Goal: Information Seeking & Learning: Find specific fact

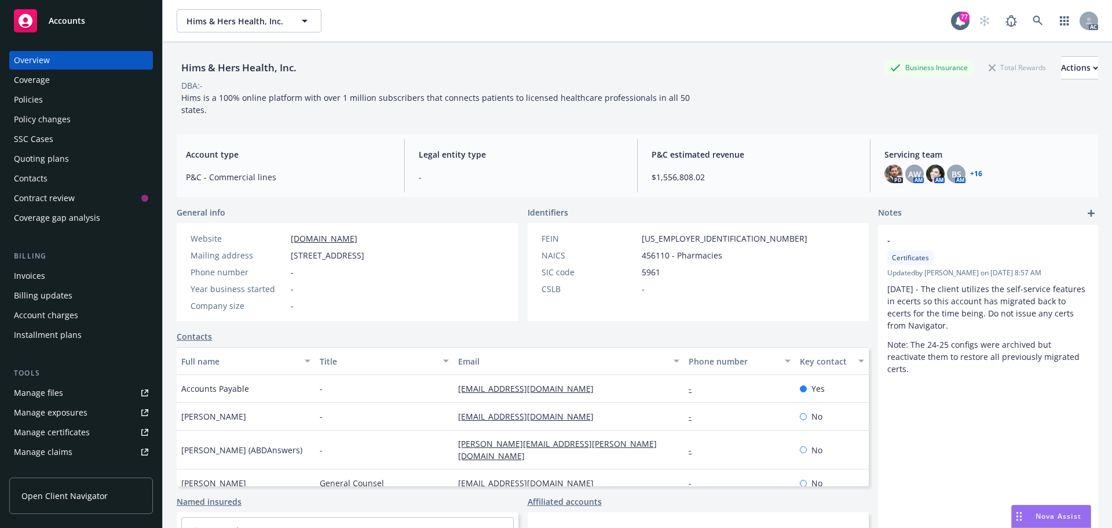
click at [31, 96] on div "Policies" at bounding box center [28, 99] width 29 height 19
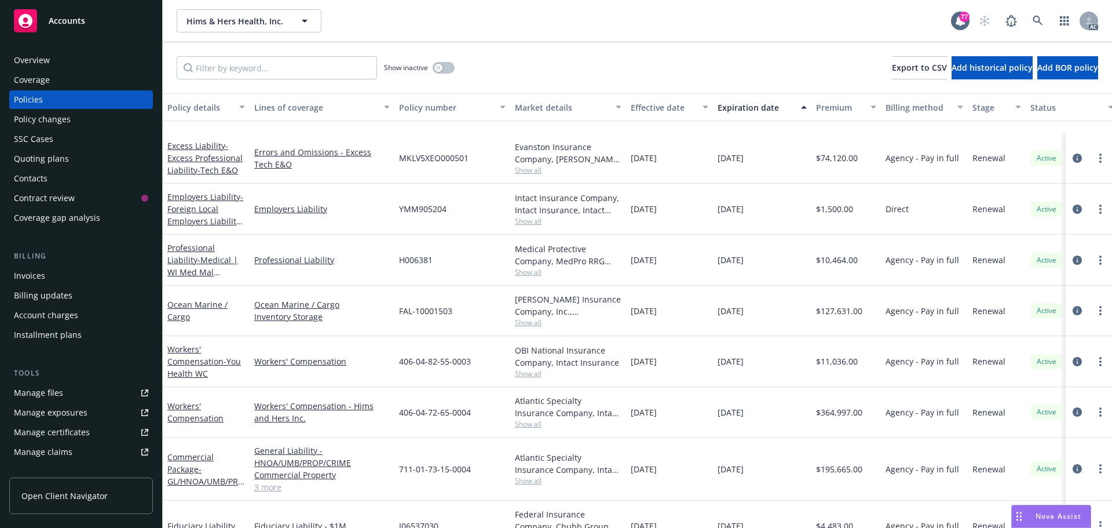
scroll to position [695, 0]
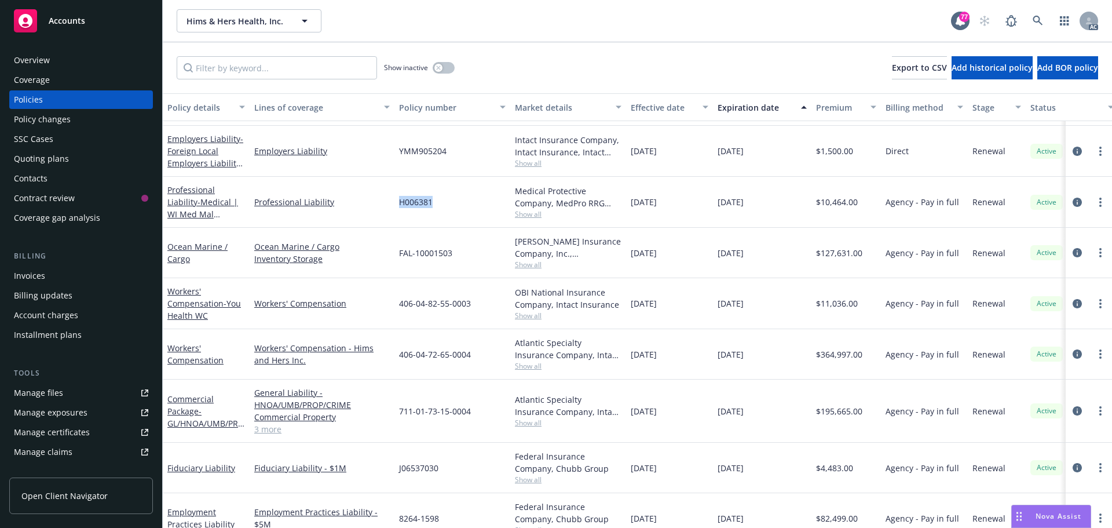
drag, startPoint x: 441, startPoint y: 200, endPoint x: 395, endPoint y: 204, distance: 45.9
click at [395, 204] on div "H006381" at bounding box center [453, 202] width 116 height 51
drag, startPoint x: 409, startPoint y: 199, endPoint x: 477, endPoint y: 415, distance: 227.2
click at [477, 415] on div "711-01-73-15-0004" at bounding box center [453, 411] width 116 height 63
drag, startPoint x: 455, startPoint y: 411, endPoint x: 396, endPoint y: 410, distance: 59.1
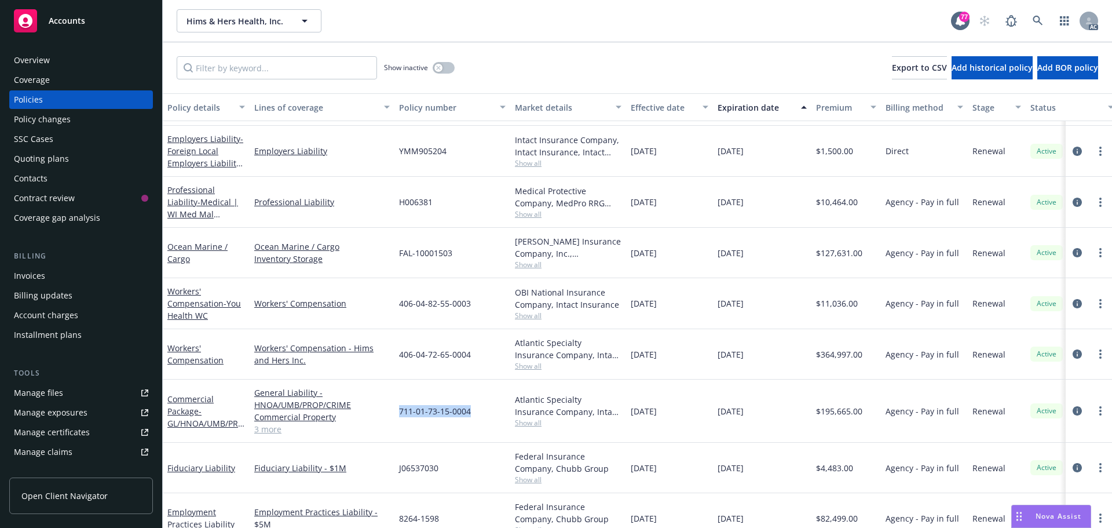
click at [396, 410] on div "711-01-73-15-0004" at bounding box center [453, 411] width 116 height 63
copy span "711-01-73-15-0004"
click at [528, 426] on span "Show all" at bounding box center [568, 423] width 107 height 10
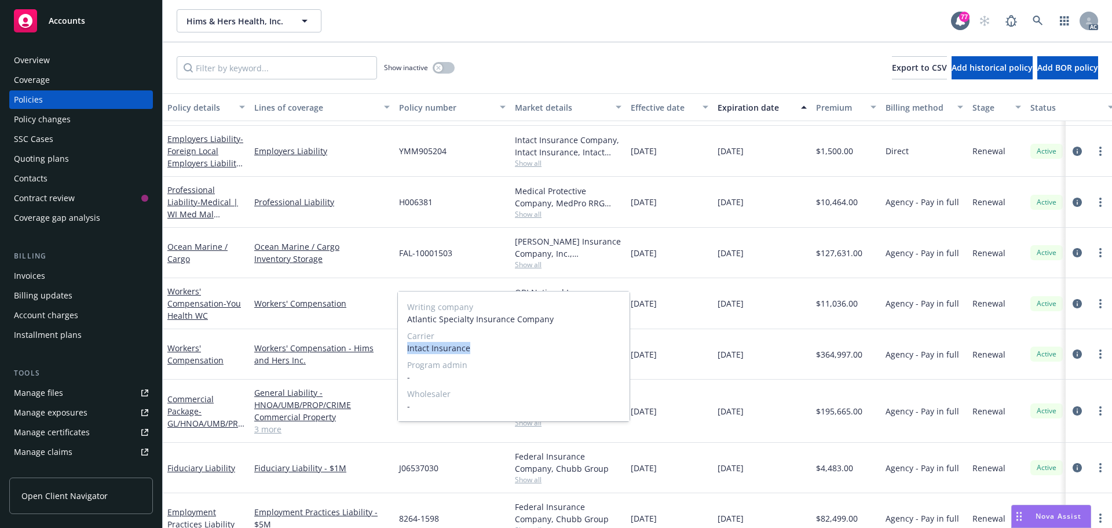
drag, startPoint x: 470, startPoint y: 348, endPoint x: 406, endPoint y: 348, distance: 64.3
click at [406, 348] on div "Writing company Atlantic Specialty Insurance Company Carrier Intact Insurance P…" at bounding box center [514, 356] width 232 height 130
copy span "Intact Insurance"
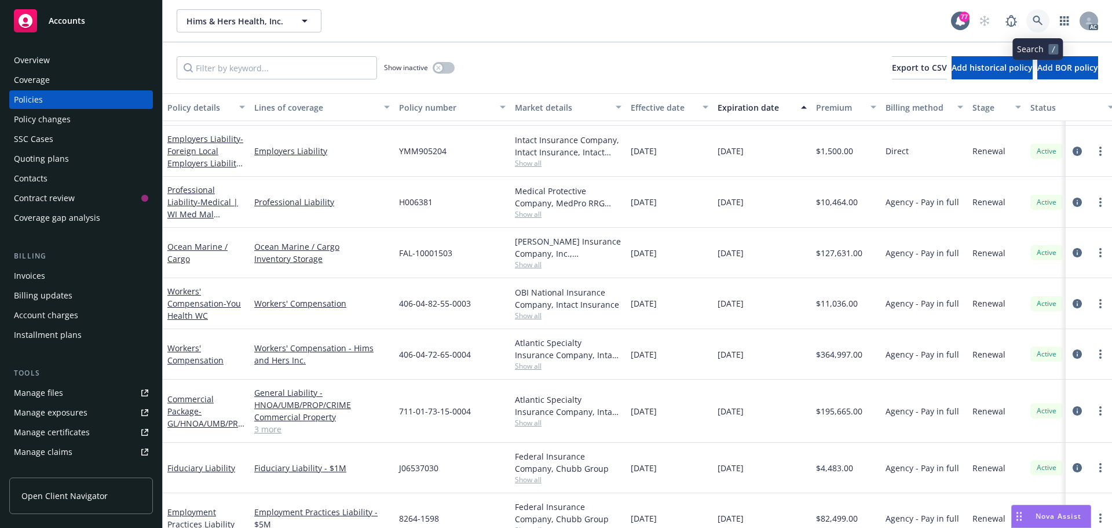
click at [1041, 18] on icon at bounding box center [1038, 21] width 10 height 10
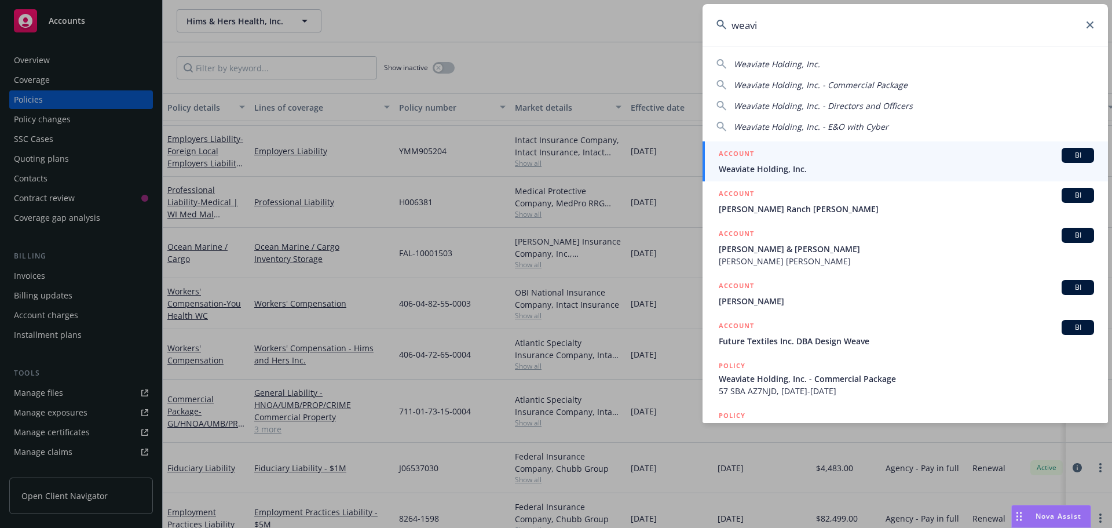
type input "weavi"
click at [818, 166] on span "Weaviate Holding, Inc." at bounding box center [906, 169] width 375 height 12
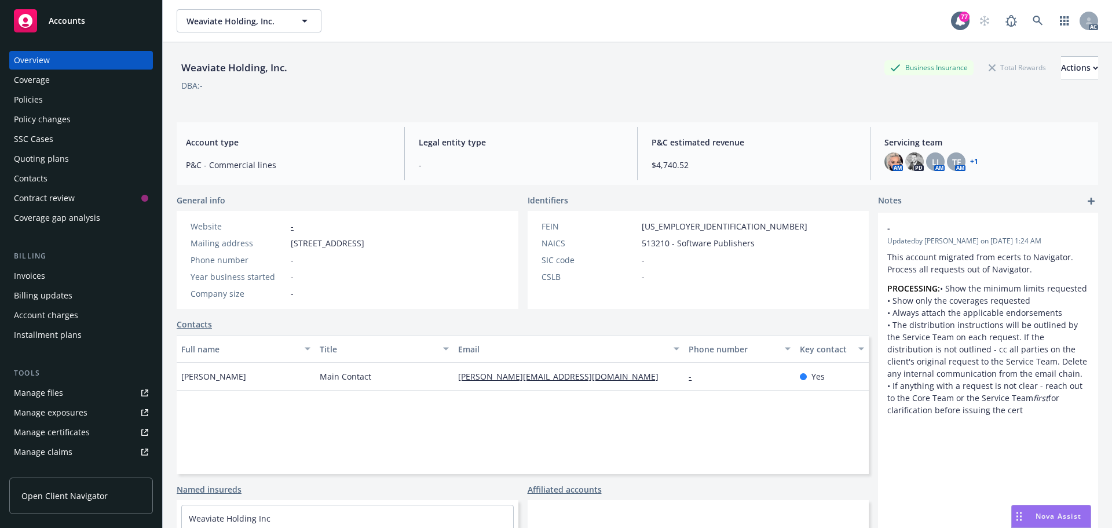
click at [34, 97] on div "Policies" at bounding box center [28, 99] width 29 height 19
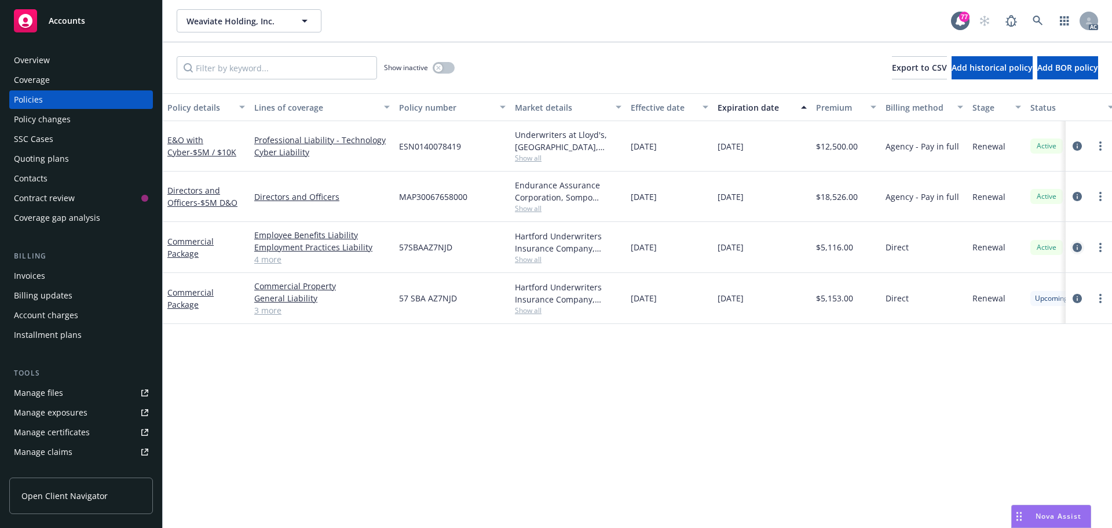
click at [1081, 249] on icon "circleInformation" at bounding box center [1077, 247] width 9 height 9
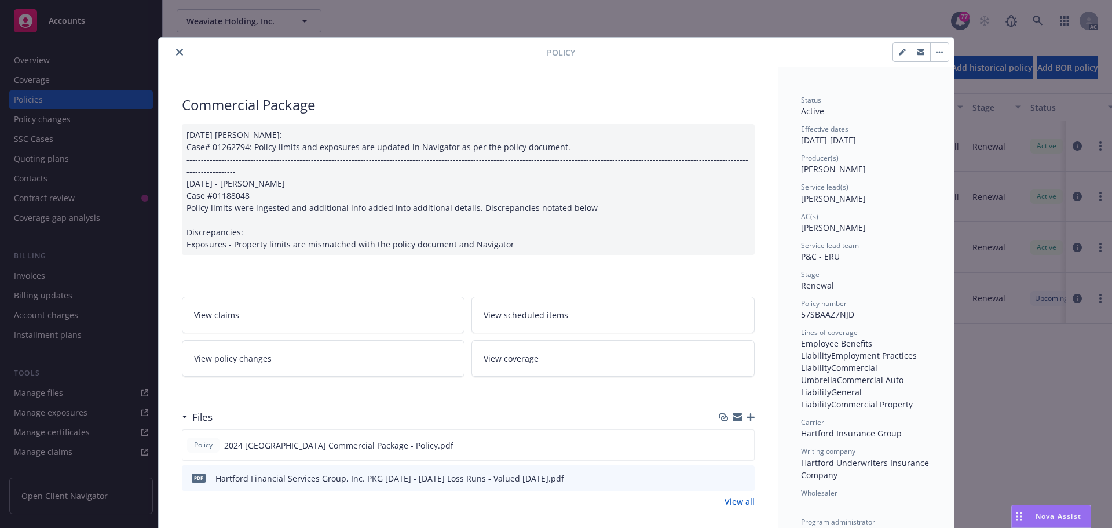
click at [178, 53] on button "close" at bounding box center [180, 52] width 14 height 14
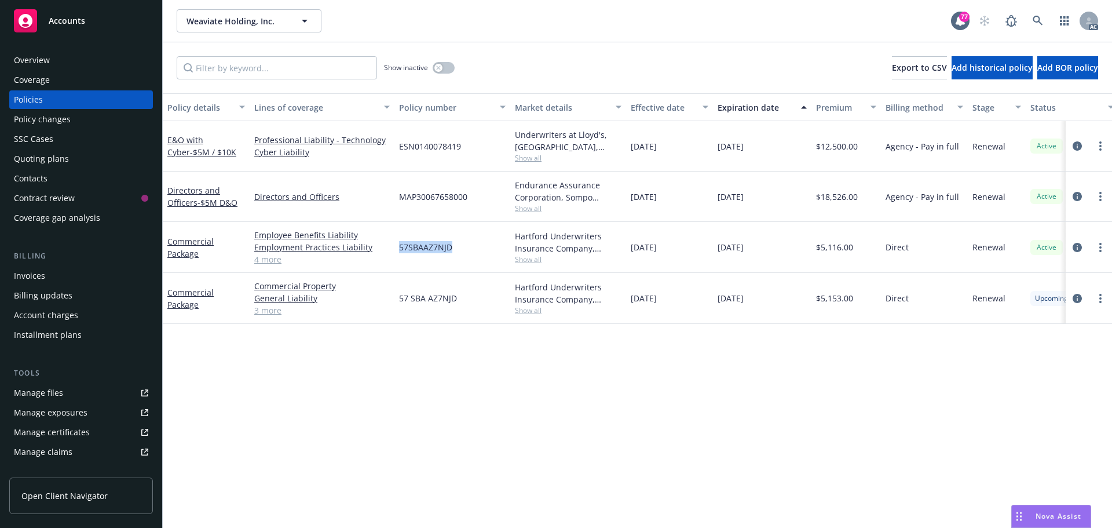
drag, startPoint x: 454, startPoint y: 244, endPoint x: 399, endPoint y: 245, distance: 55.1
click at [399, 245] on div "57SBAAZ7NJD" at bounding box center [453, 247] width 116 height 51
copy span "57SBAAZ7NJD"
click at [34, 60] on div "Overview" at bounding box center [32, 60] width 36 height 19
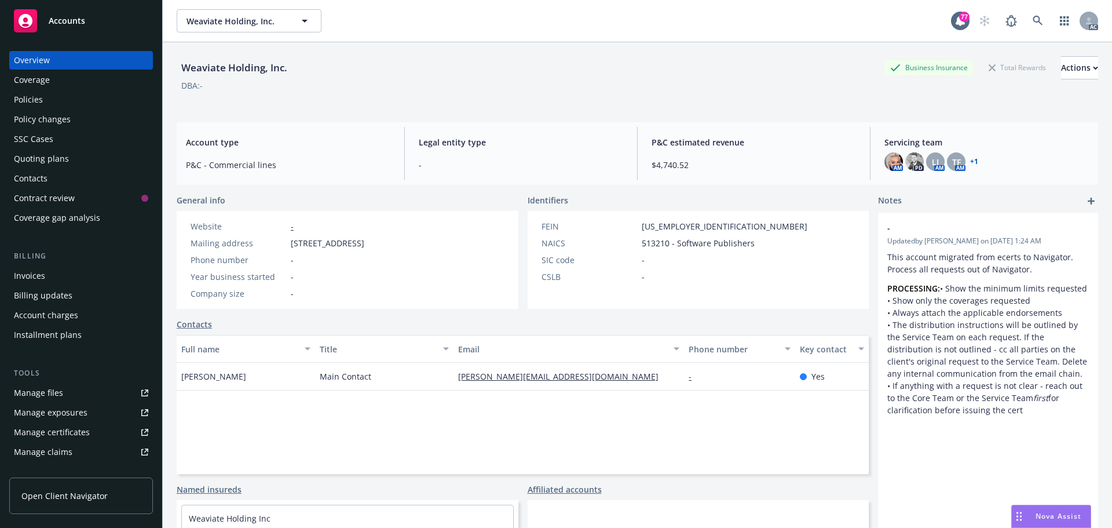
click at [45, 96] on div "Policies" at bounding box center [81, 99] width 134 height 19
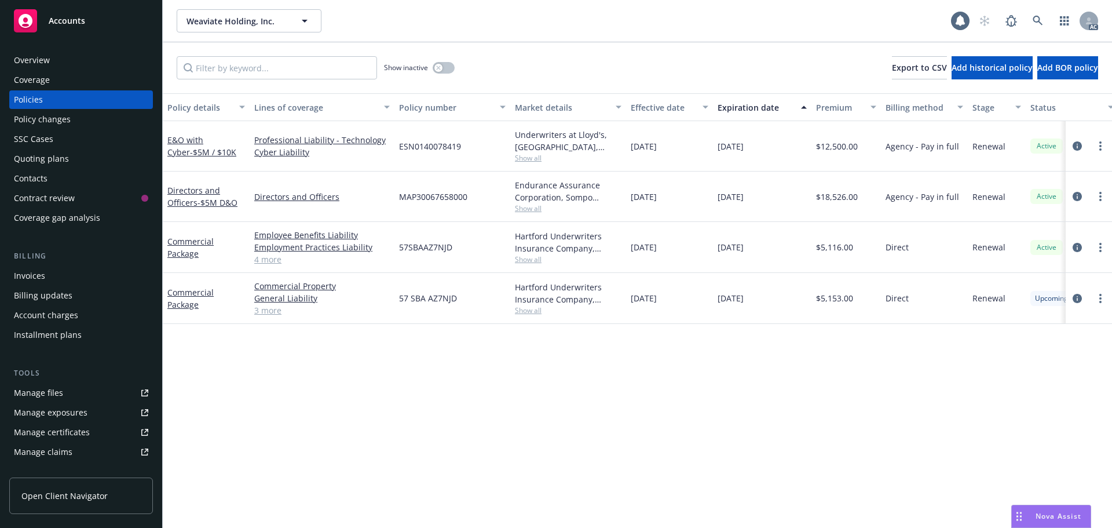
click at [521, 260] on span "Show all" at bounding box center [568, 259] width 107 height 10
drag, startPoint x: 500, startPoint y: 328, endPoint x: 399, endPoint y: 326, distance: 100.8
click at [399, 326] on span "Hartford Insurance Group" at bounding box center [505, 326] width 213 height 12
copy span "Hartford Insurance Group"
